Goal: Task Accomplishment & Management: Complete application form

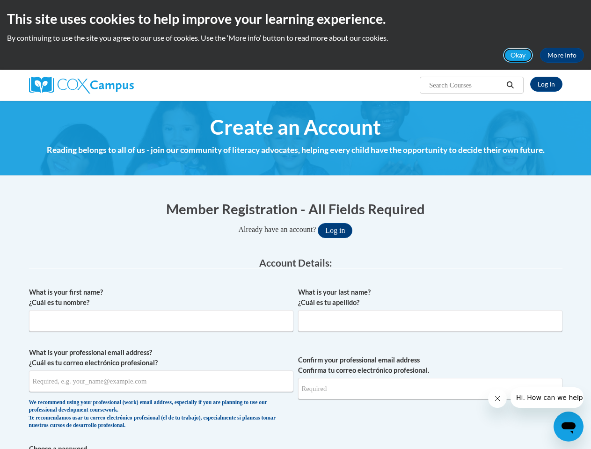
click at [519, 55] on button "Okay" at bounding box center [518, 55] width 30 height 15
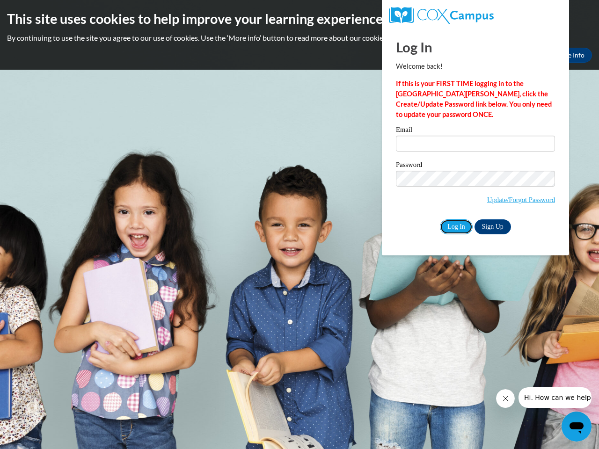
click at [456, 226] on input "Log In" at bounding box center [456, 227] width 33 height 15
click at [505, 399] on icon "Close message from company" at bounding box center [505, 399] width 5 height 5
click at [555, 398] on span "Hi. How can we help?" at bounding box center [559, 397] width 70 height 7
click at [577, 427] on icon "Open messaging window" at bounding box center [577, 428] width 14 height 11
